Goal: Information Seeking & Learning: Learn about a topic

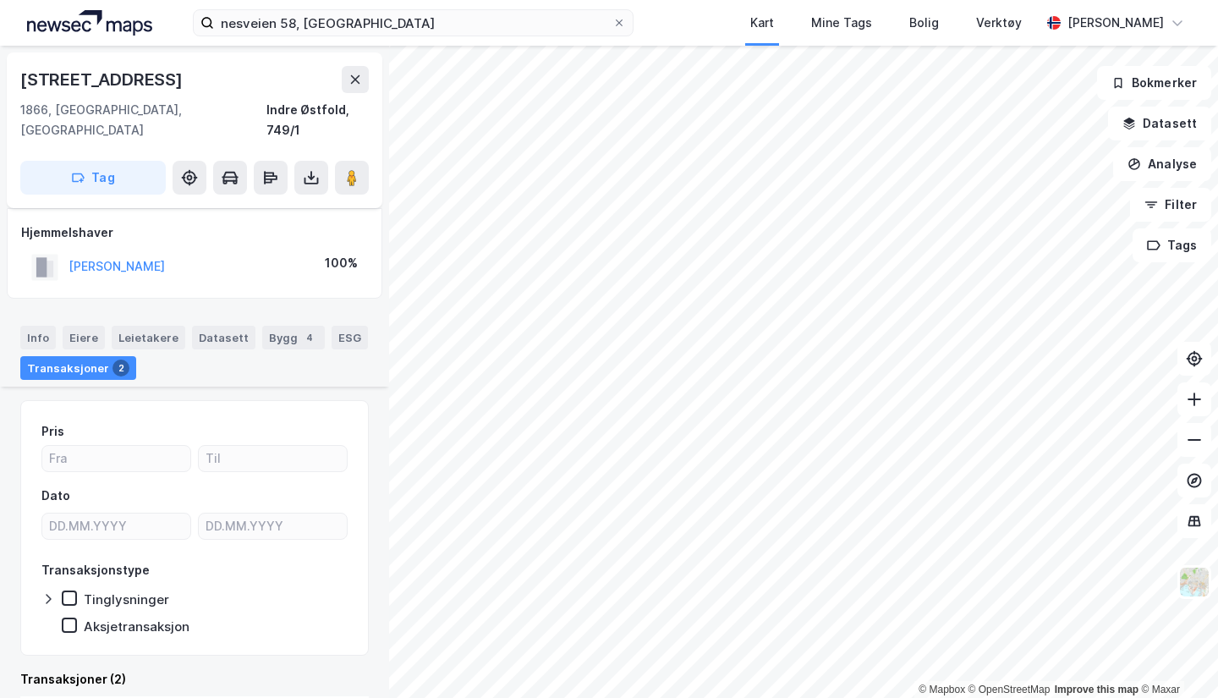
scroll to position [412, 0]
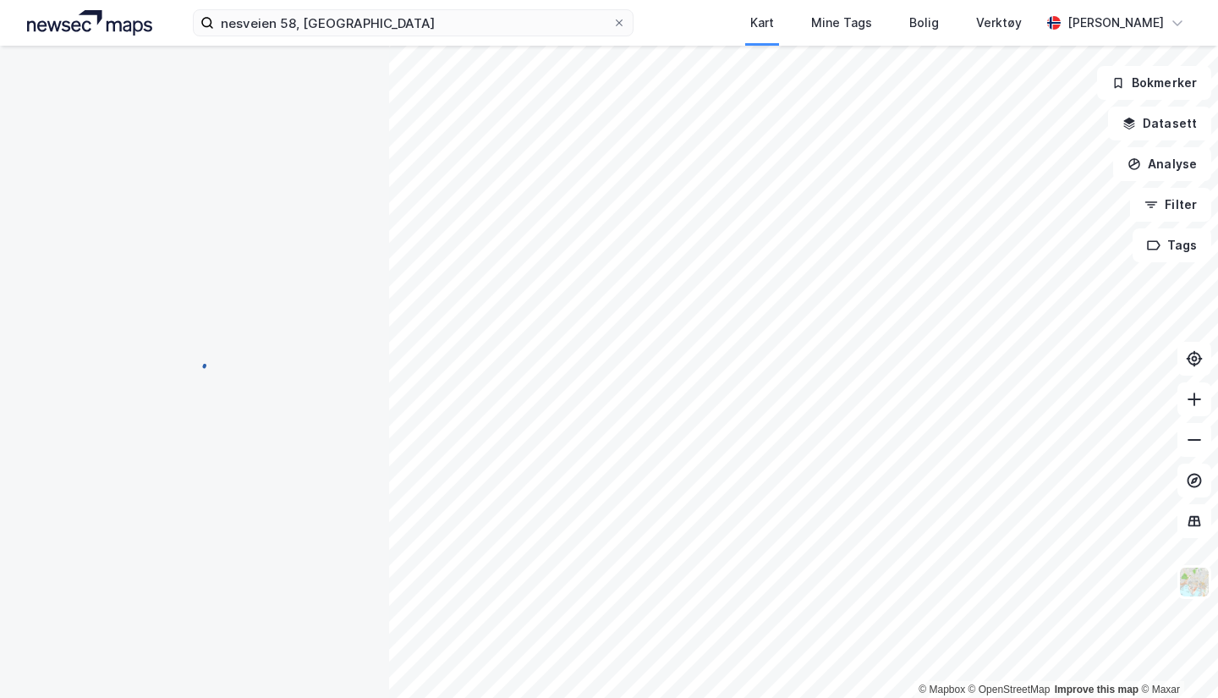
scroll to position [31, 0]
click at [297, 517] on button at bounding box center [297, 508] width 27 height 27
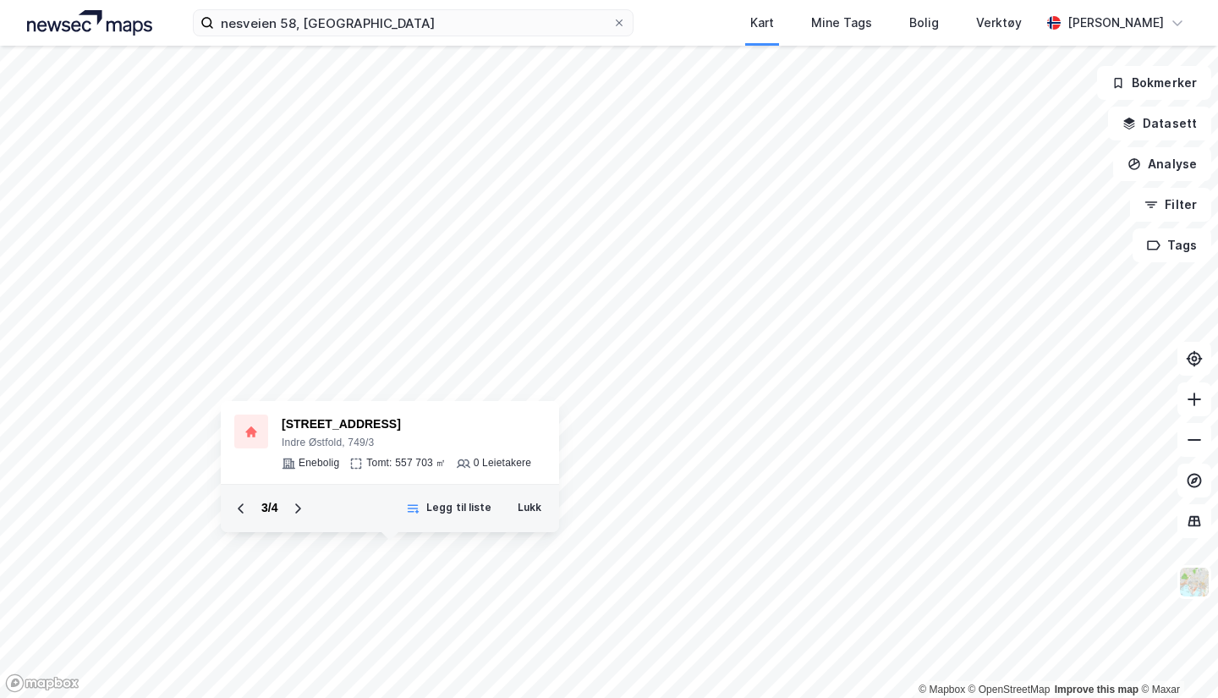
click at [297, 517] on button at bounding box center [297, 508] width 27 height 27
click at [234, 508] on icon at bounding box center [241, 509] width 14 height 14
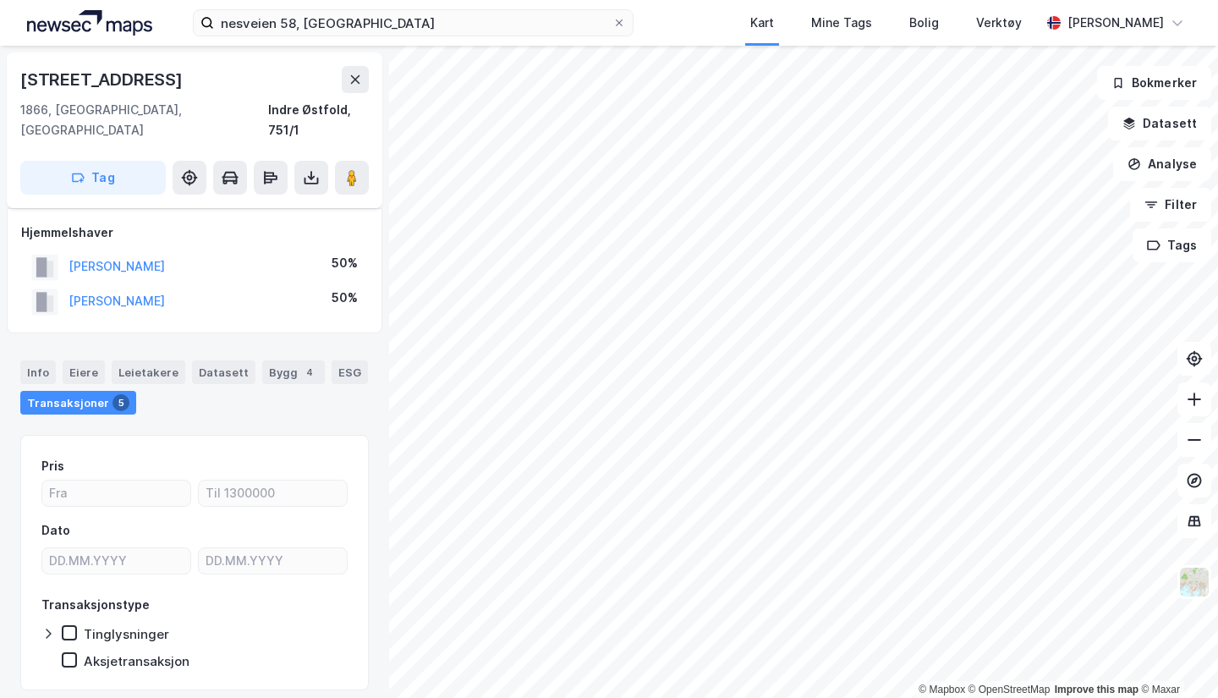
scroll to position [31, 0]
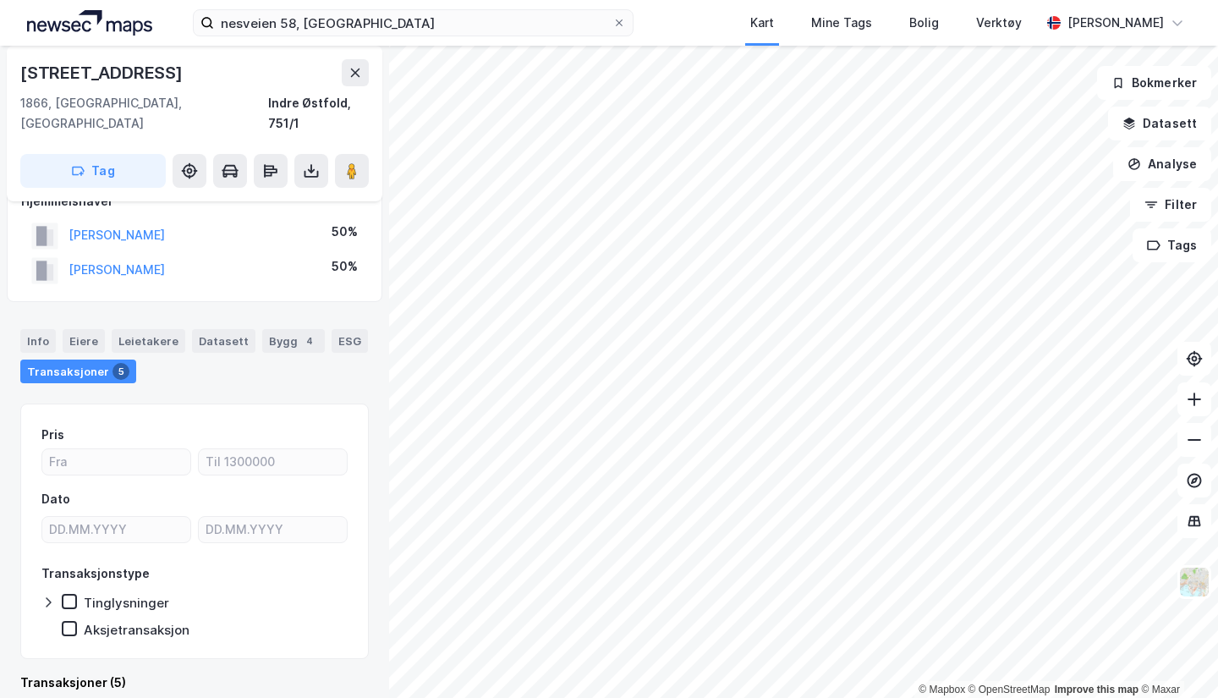
click at [207, 319] on div "© Mapbox © OpenStreetMap Improve this map © [PERSON_NAME] 131 1866, [GEOGRAPHIC…" at bounding box center [609, 372] width 1218 height 652
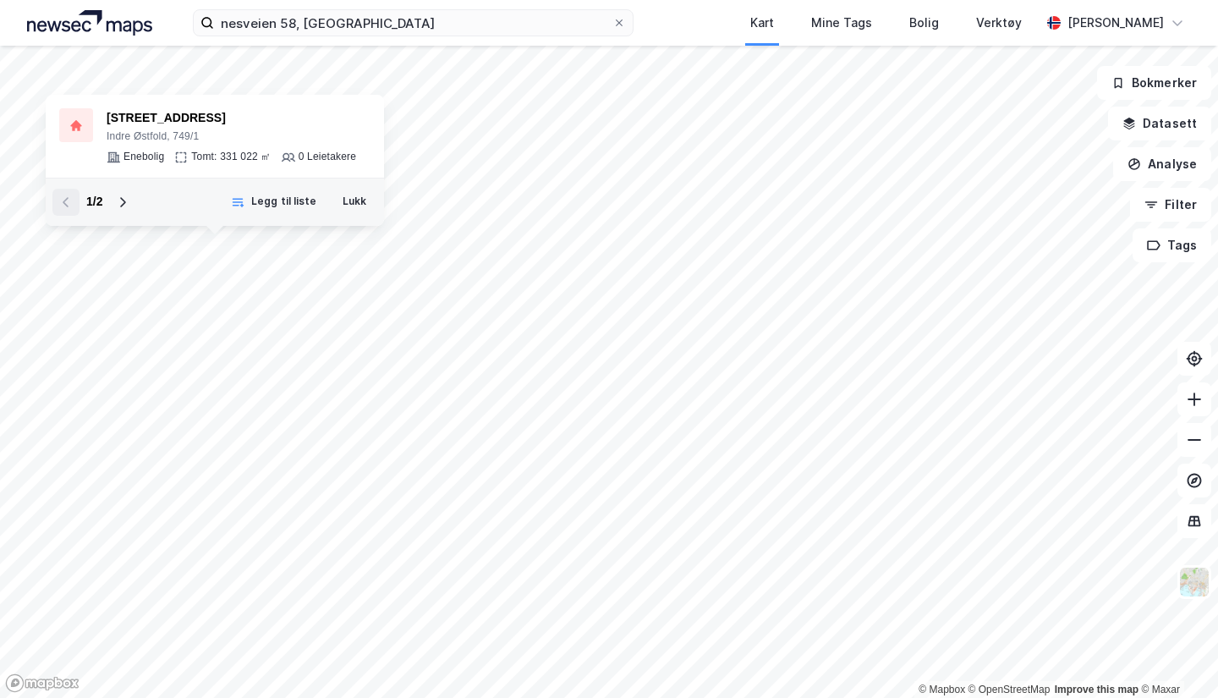
click at [130, 211] on button at bounding box center [122, 202] width 27 height 27
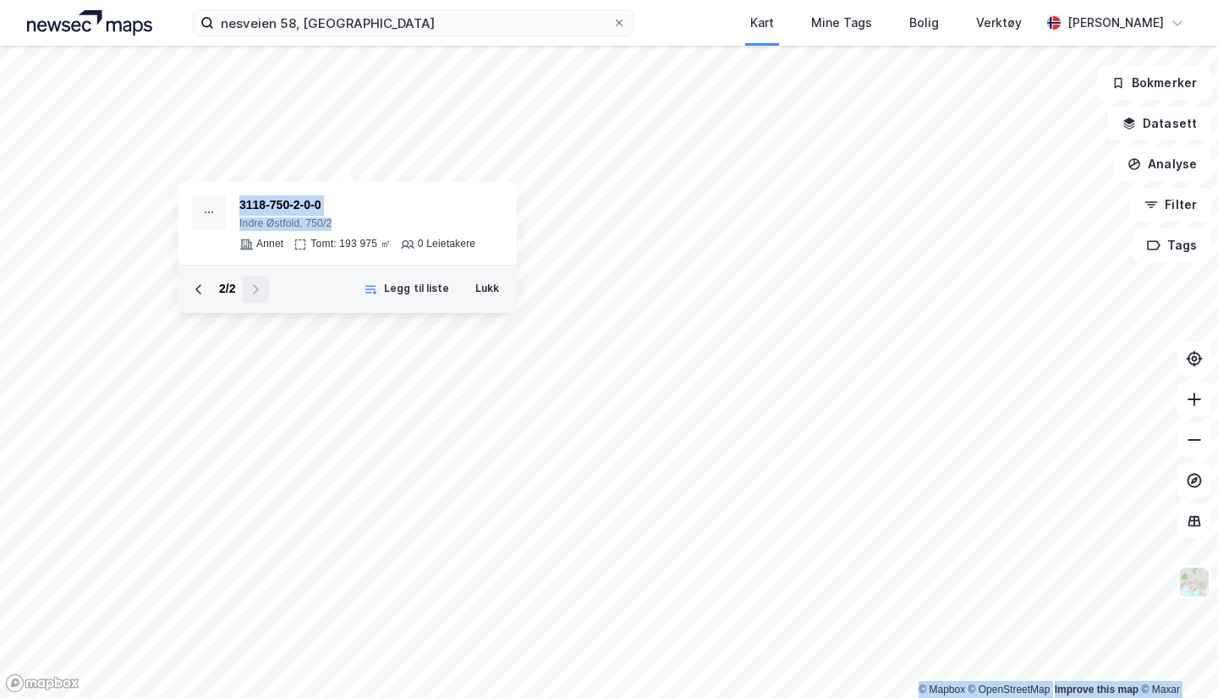
click at [757, 249] on div "© Mapbox © OpenStreetMap Improve this map © Maxar 3118-750-2-0-0 [GEOGRAPHIC_DA…" at bounding box center [609, 372] width 1218 height 652
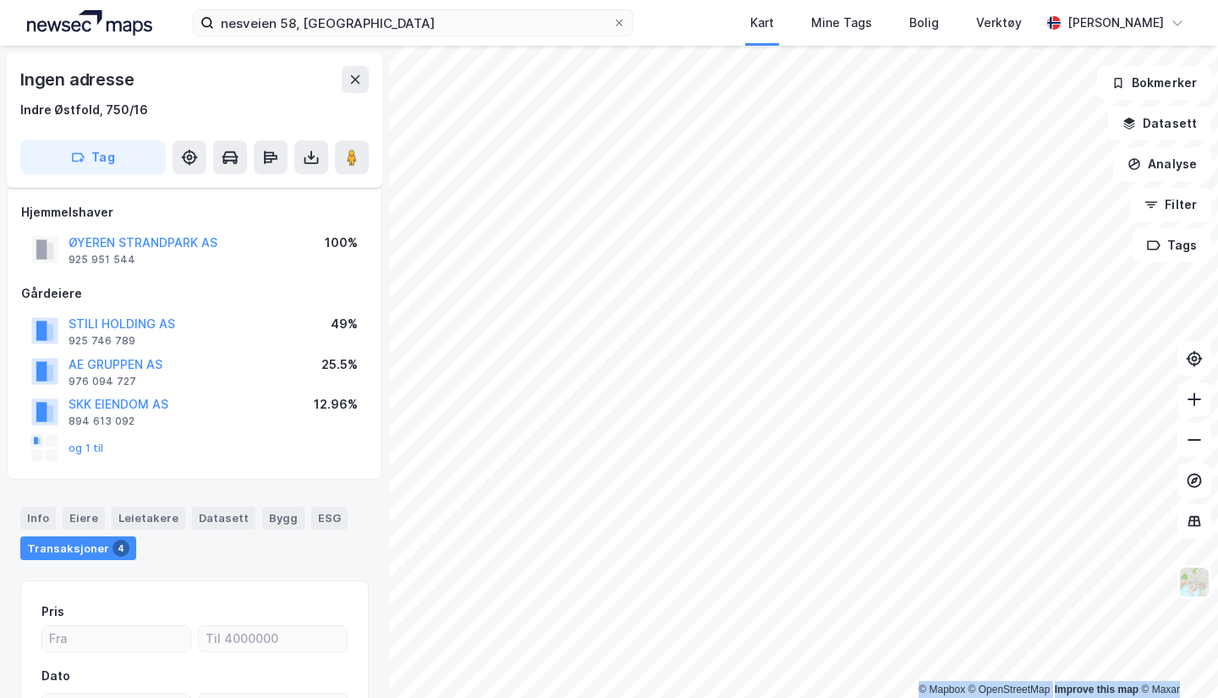
scroll to position [31, 0]
